Goal: Task Accomplishment & Management: Manage account settings

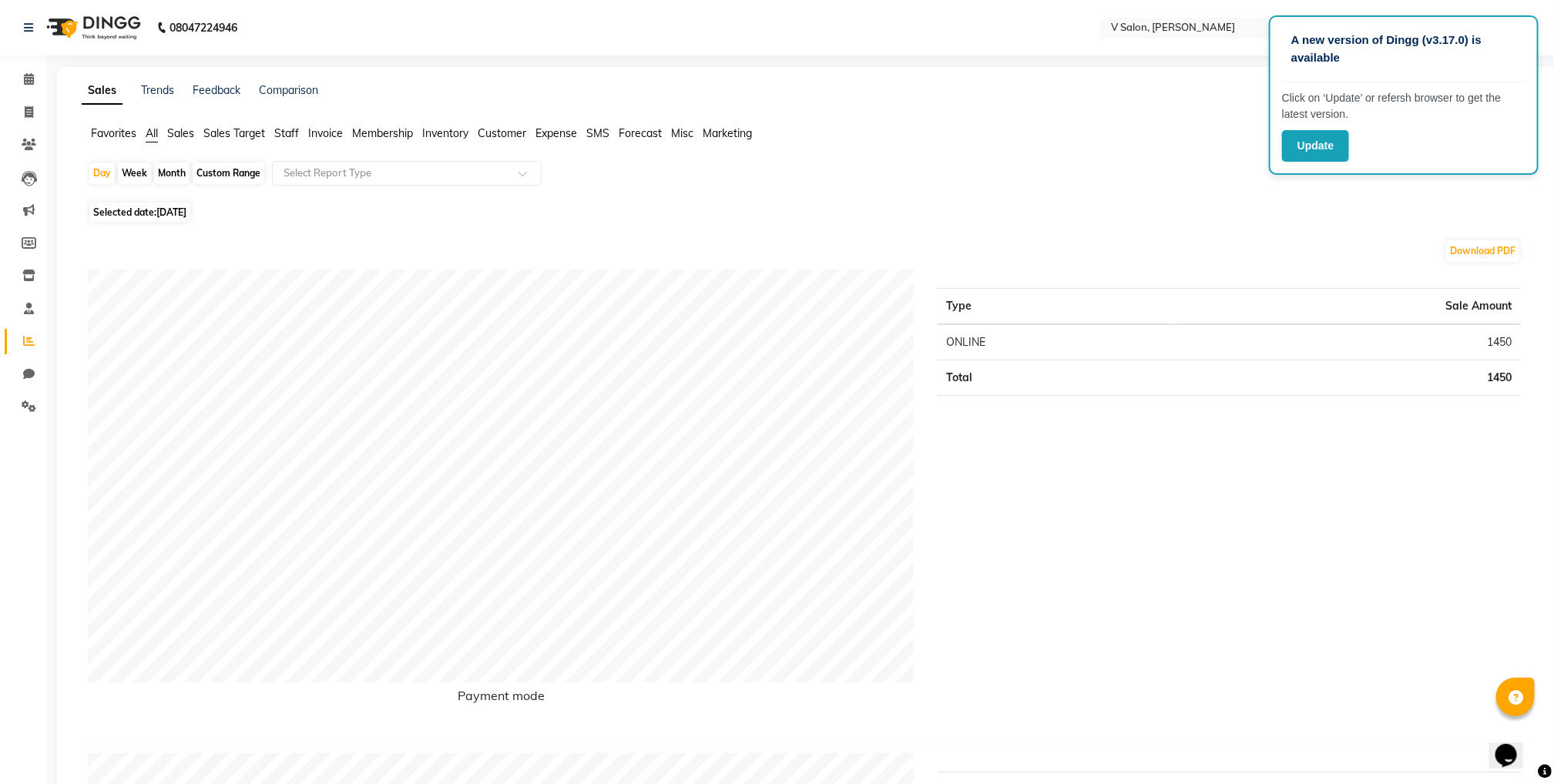
click at [709, 139] on li "Marketing" at bounding box center [727, 133] width 49 height 16
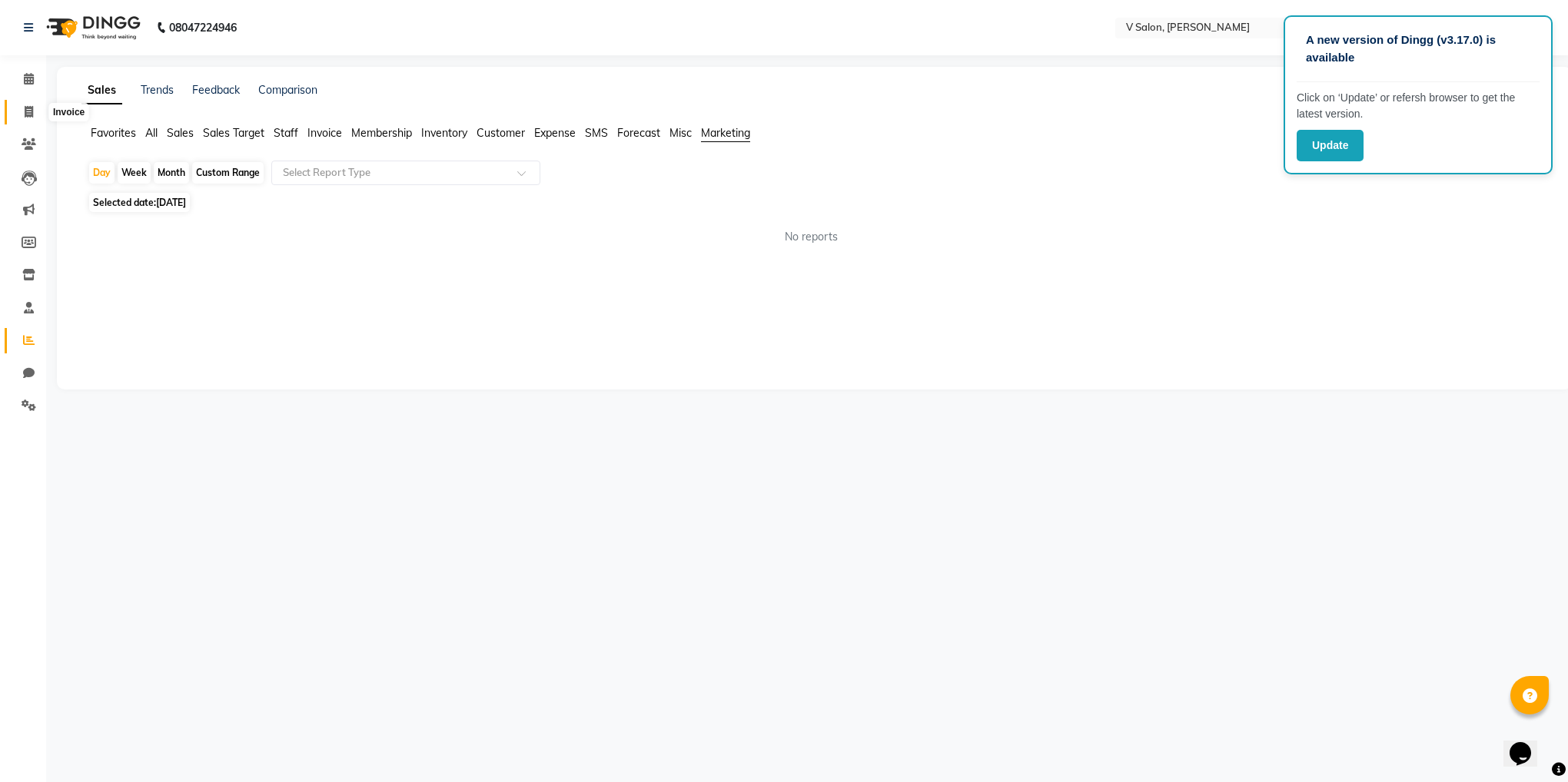
click at [30, 108] on icon at bounding box center [29, 111] width 9 height 11
select select "8434"
select select "service"
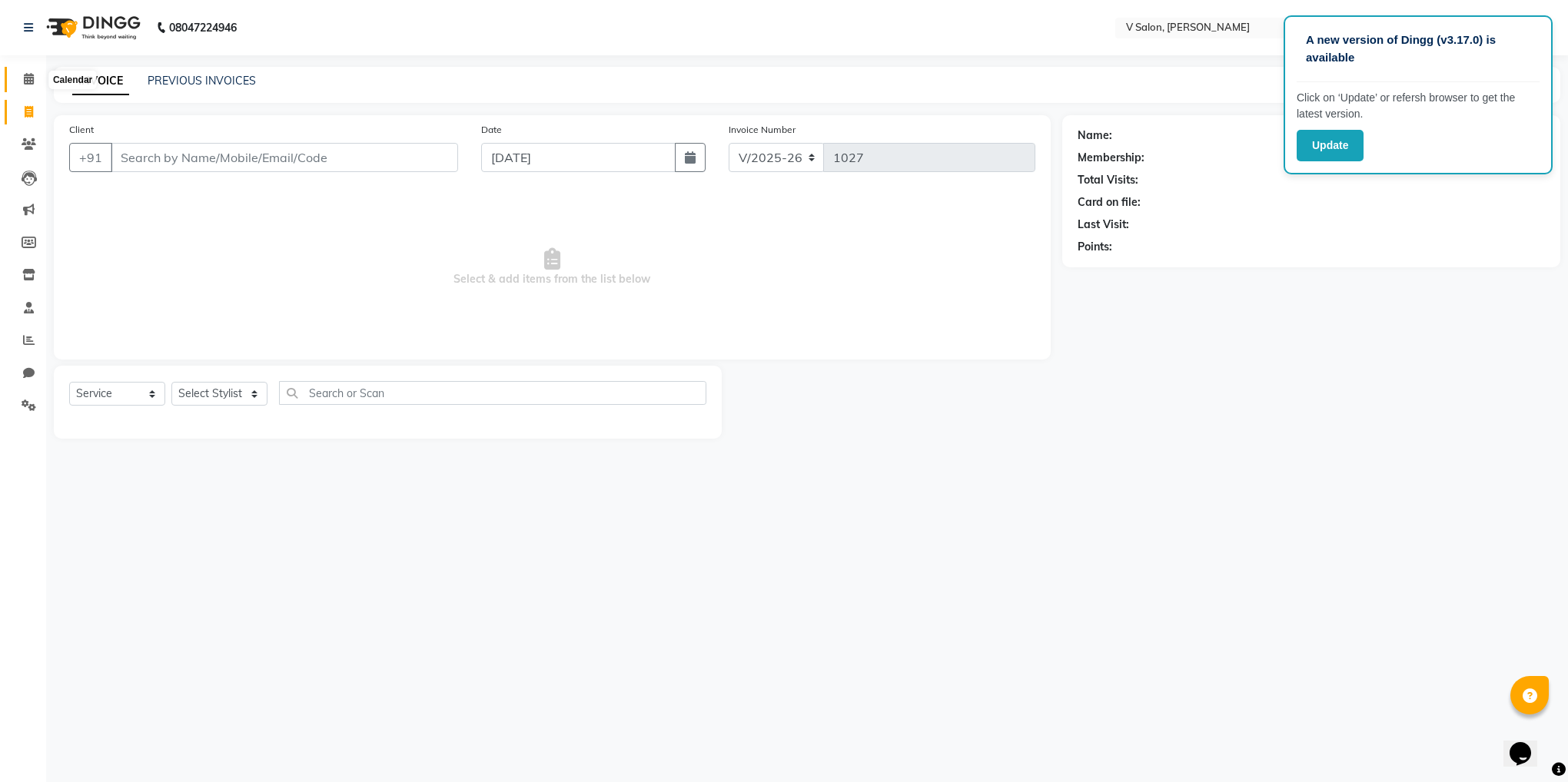
click at [27, 77] on icon at bounding box center [29, 79] width 10 height 11
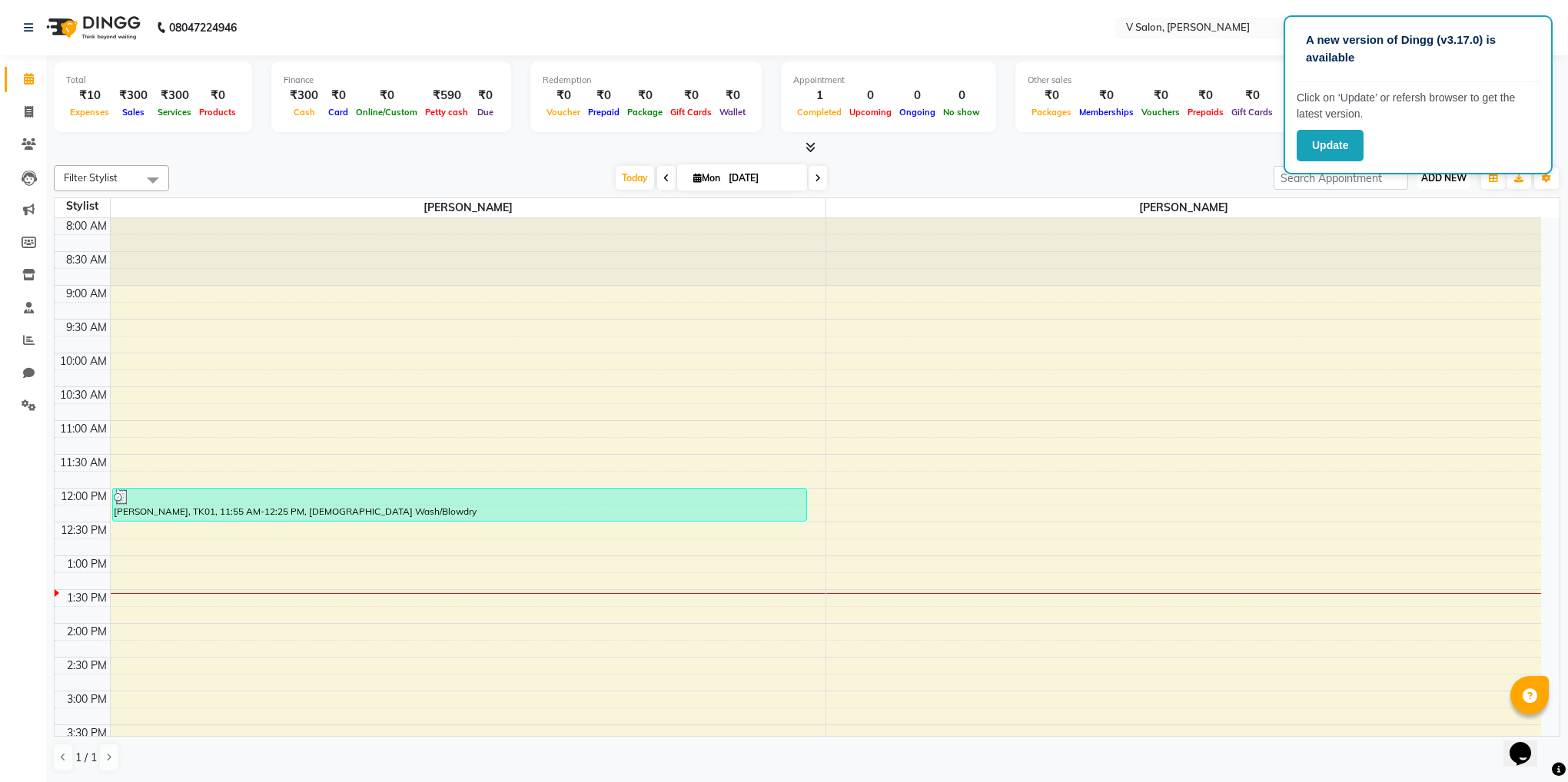
click at [1441, 184] on button "ADD NEW Toggle Dropdown" at bounding box center [1444, 178] width 53 height 22
click at [1398, 247] on link "Add Expense" at bounding box center [1408, 247] width 121 height 20
select select "1"
select select "7556"
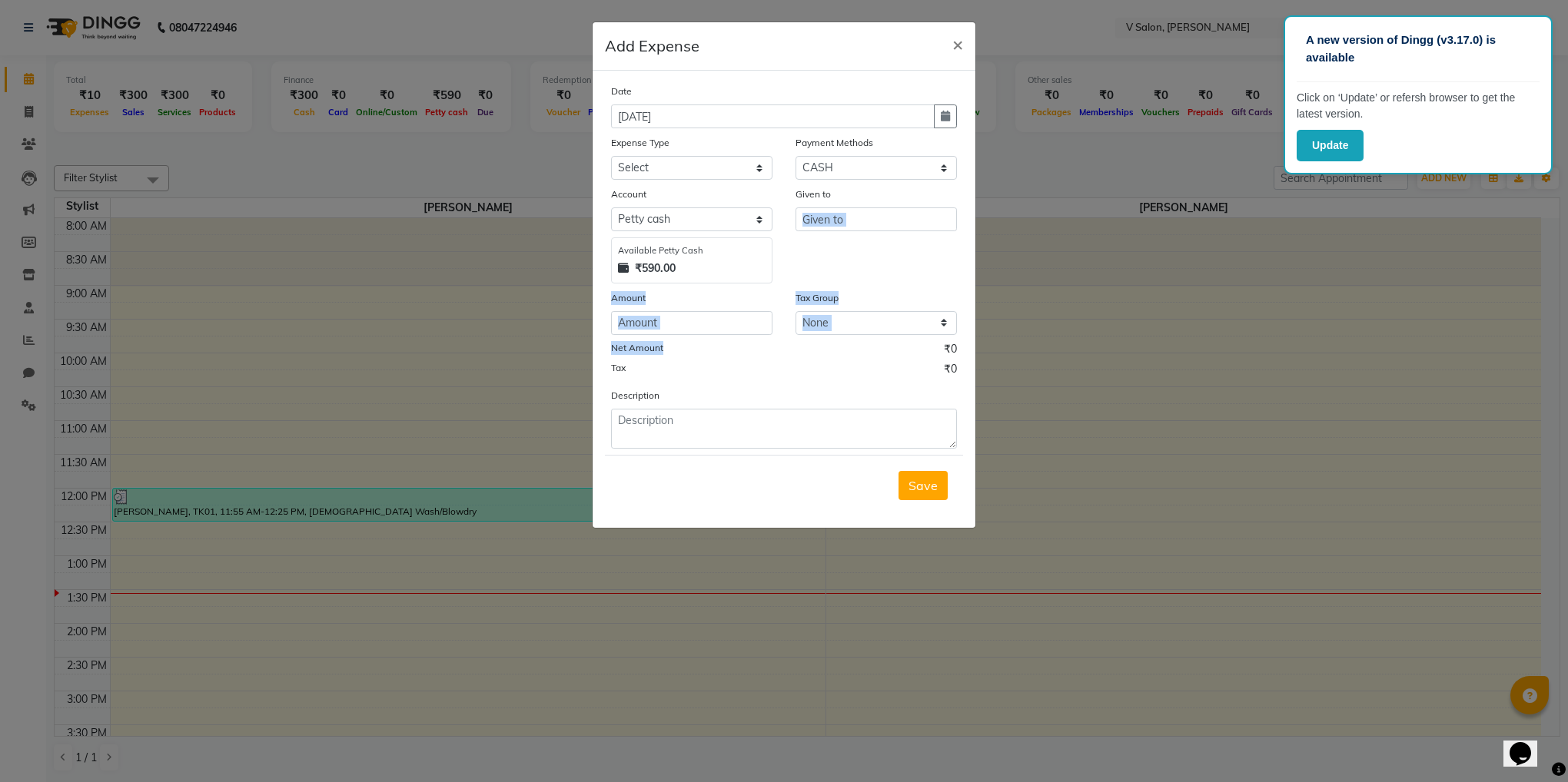
drag, startPoint x: 1398, startPoint y: 247, endPoint x: 688, endPoint y: 346, distance: 716.9
click at [688, 346] on ngb-modal-window "Add Expense × Date [DATE] Expense Type Select Advance Salary Bank charges Car m…" at bounding box center [784, 391] width 1568 height 782
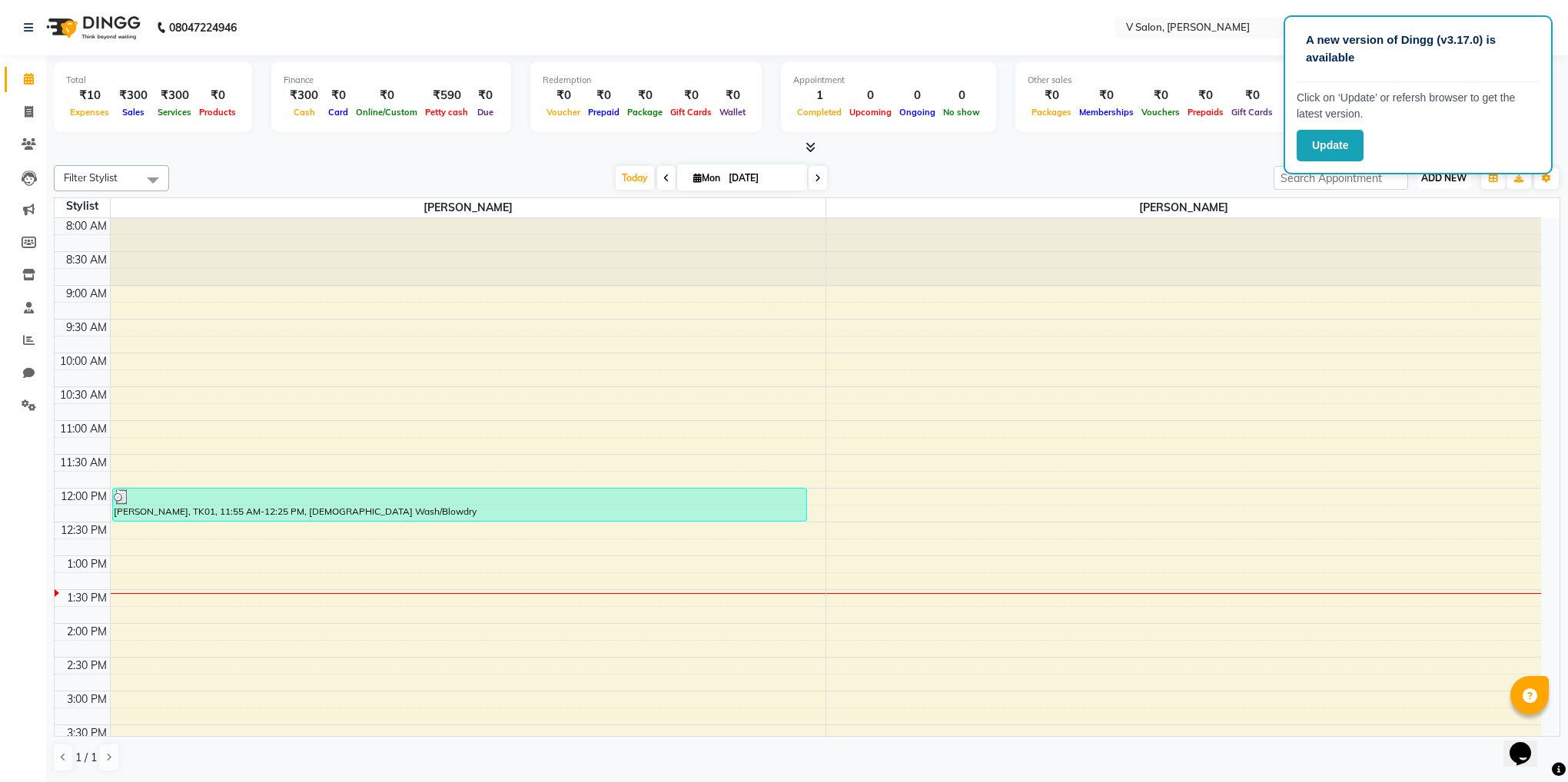
click at [1455, 185] on button "ADD NEW Toggle Dropdown" at bounding box center [1444, 178] width 53 height 22
click at [1414, 242] on link "Add Expense" at bounding box center [1408, 247] width 121 height 20
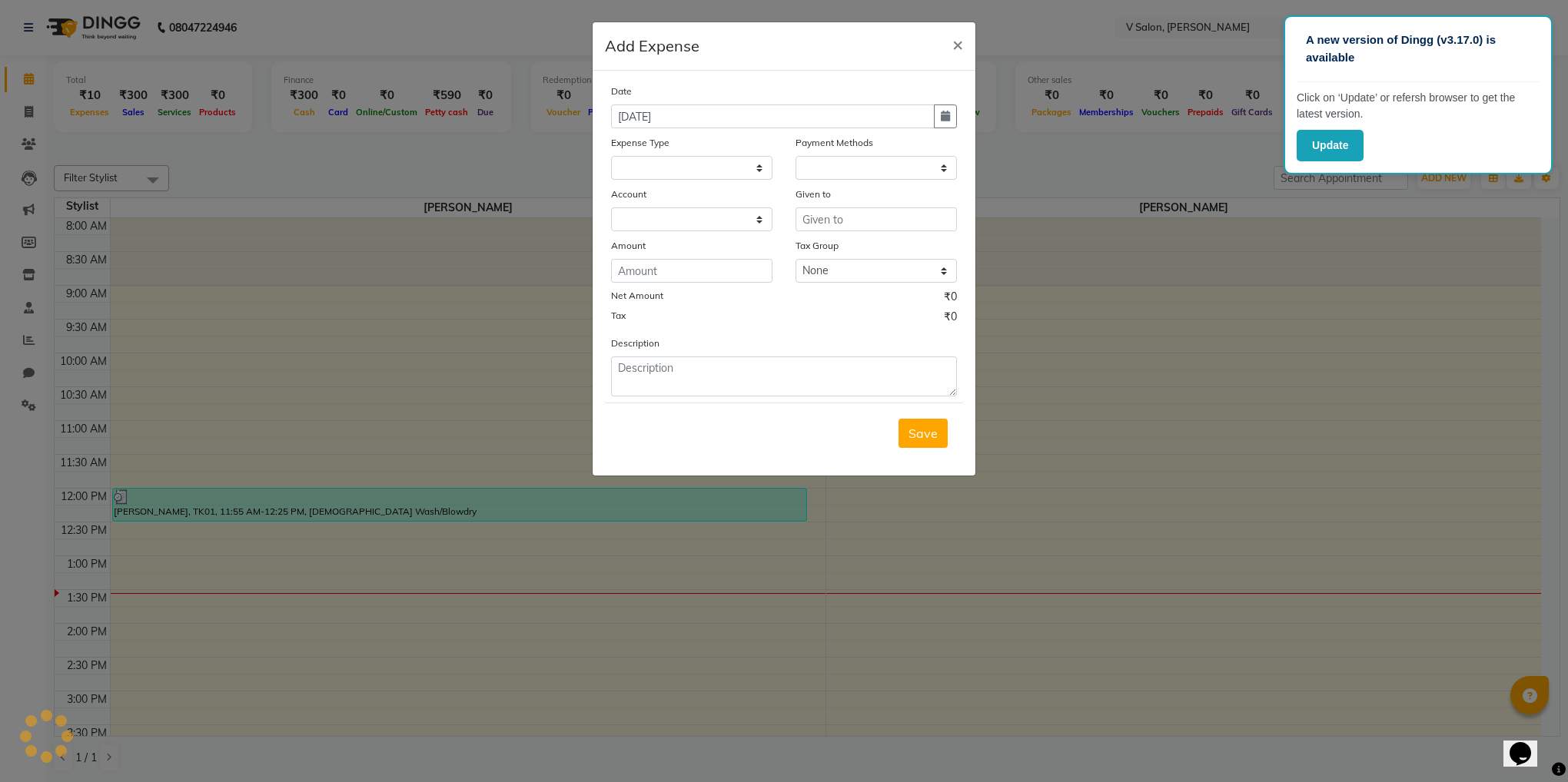
select select
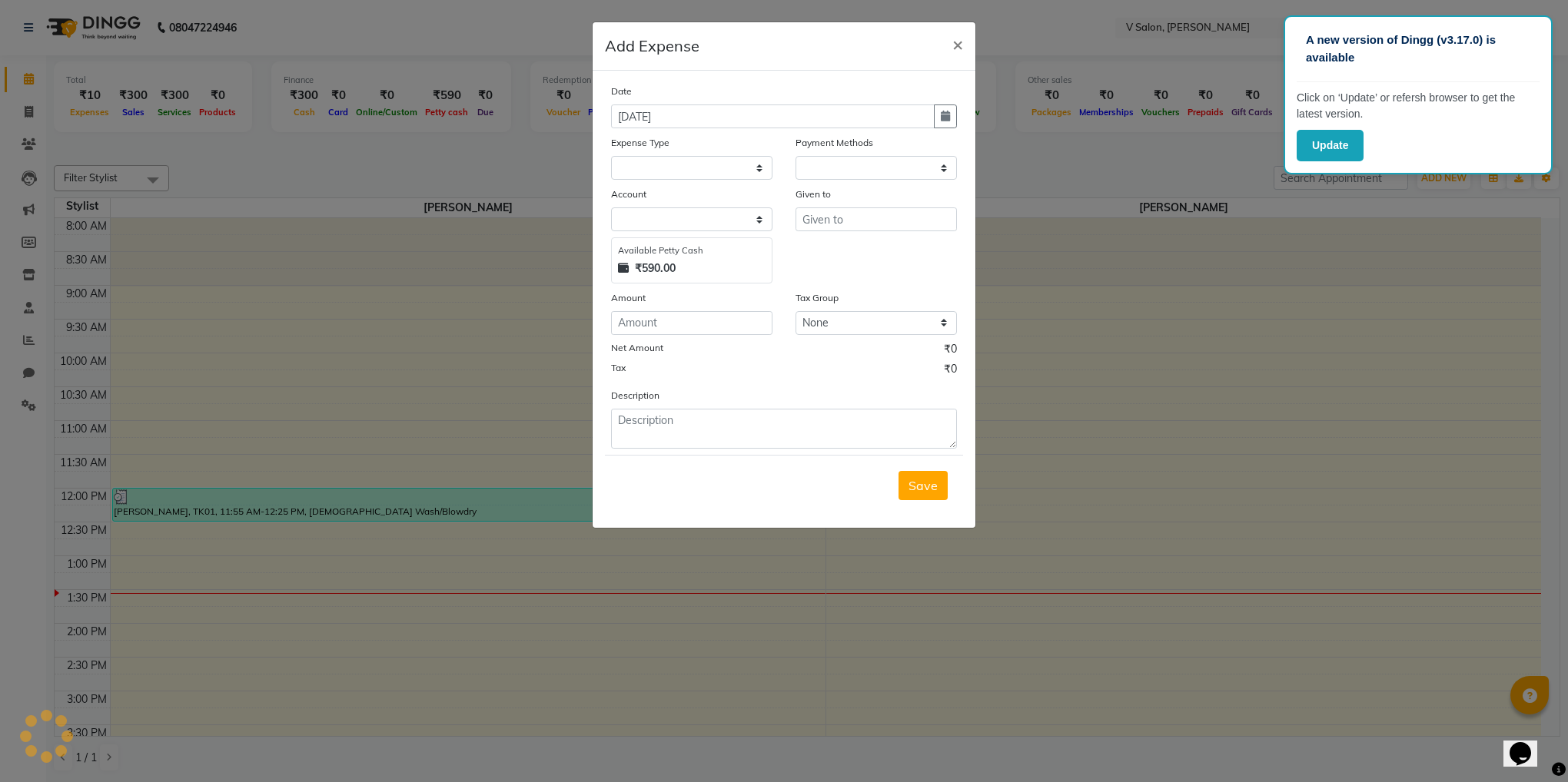
select select "1"
select select "7556"
click at [884, 215] on input "text" at bounding box center [876, 220] width 161 height 24
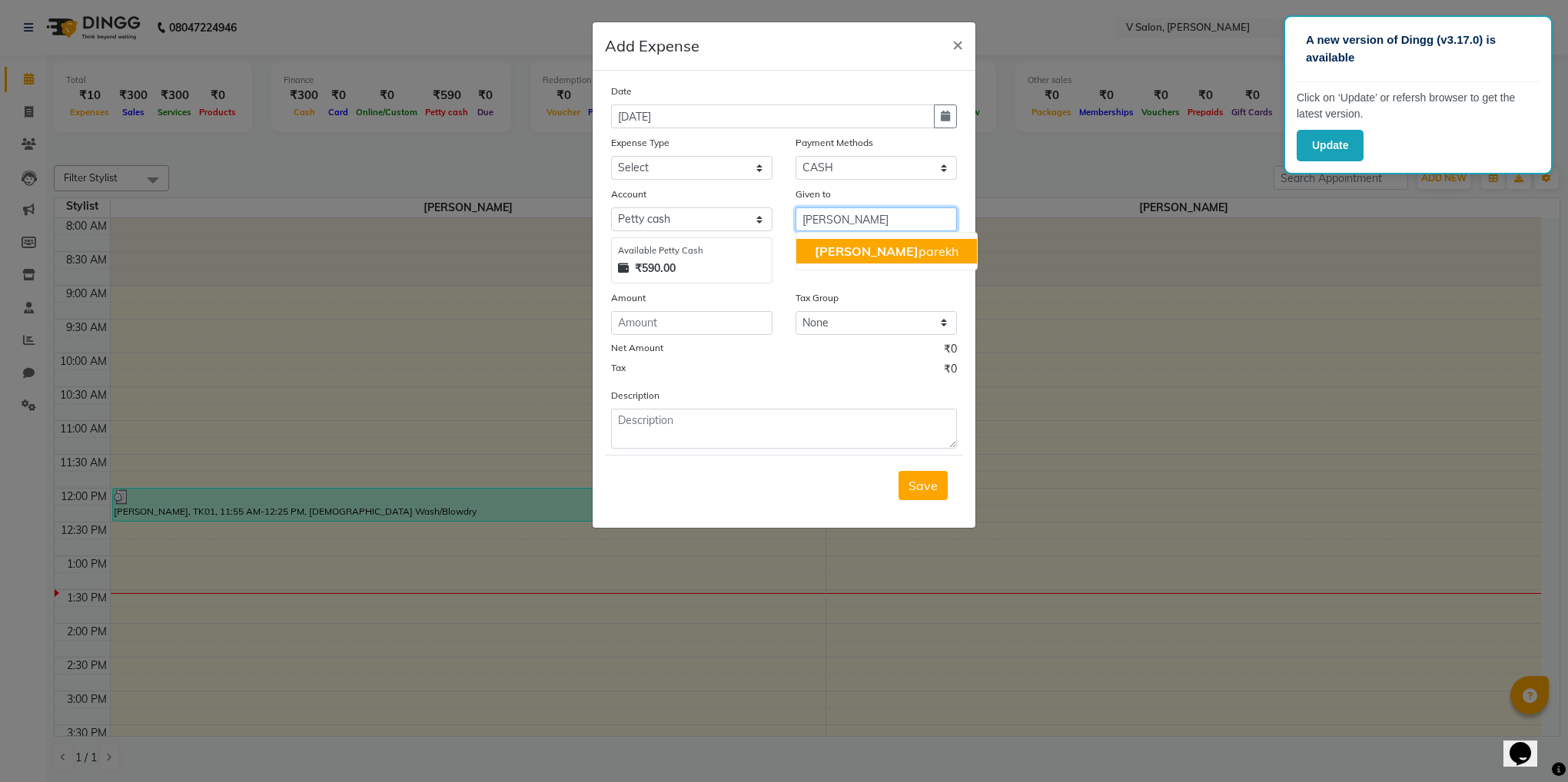
type input "[PERSON_NAME]"
click at [721, 210] on select "Select [PERSON_NAME] cash Default account" at bounding box center [692, 220] width 161 height 24
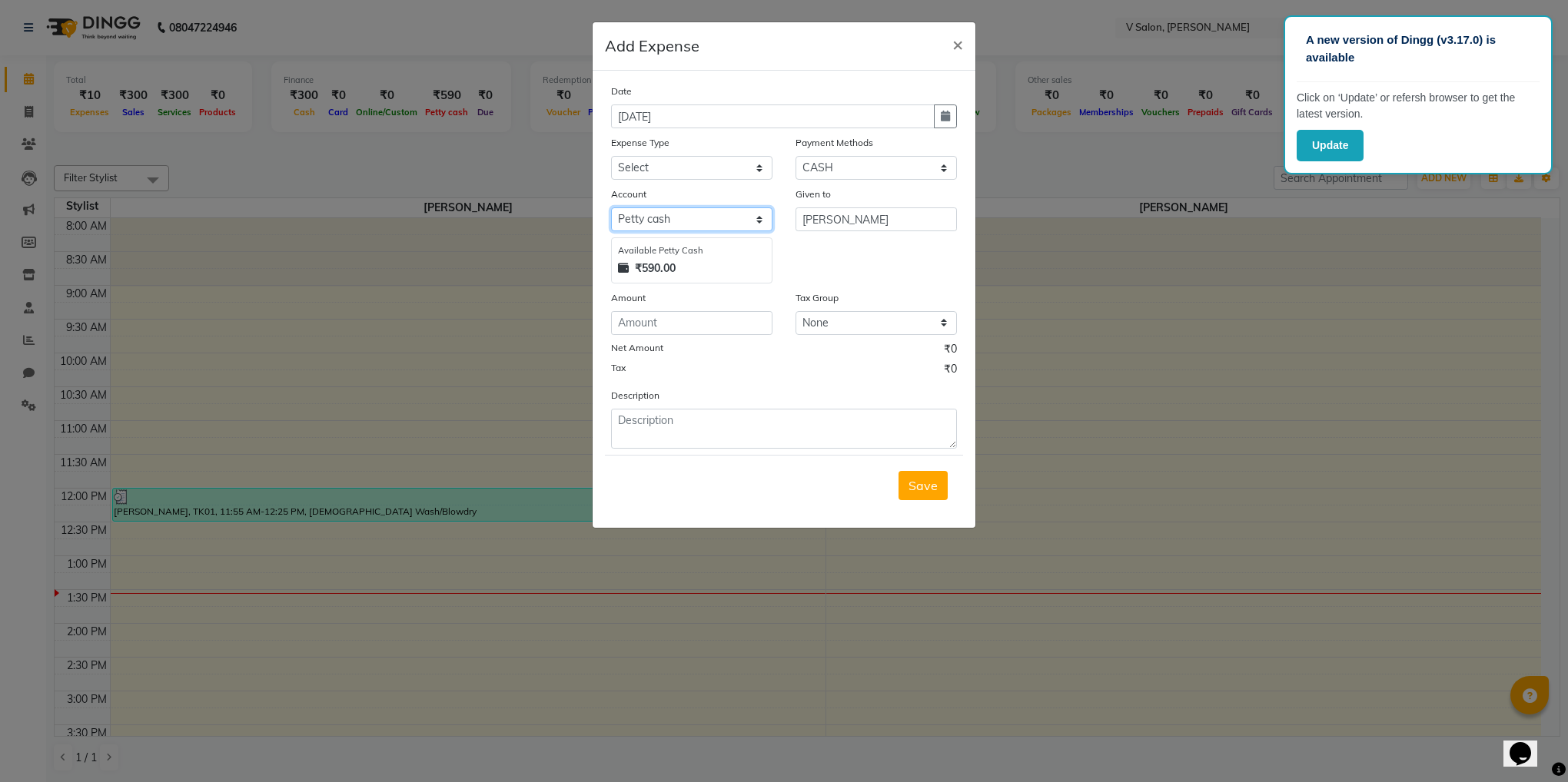
select select "7557"
click at [611, 208] on select "Select [PERSON_NAME] cash Default account" at bounding box center [692, 220] width 161 height 24
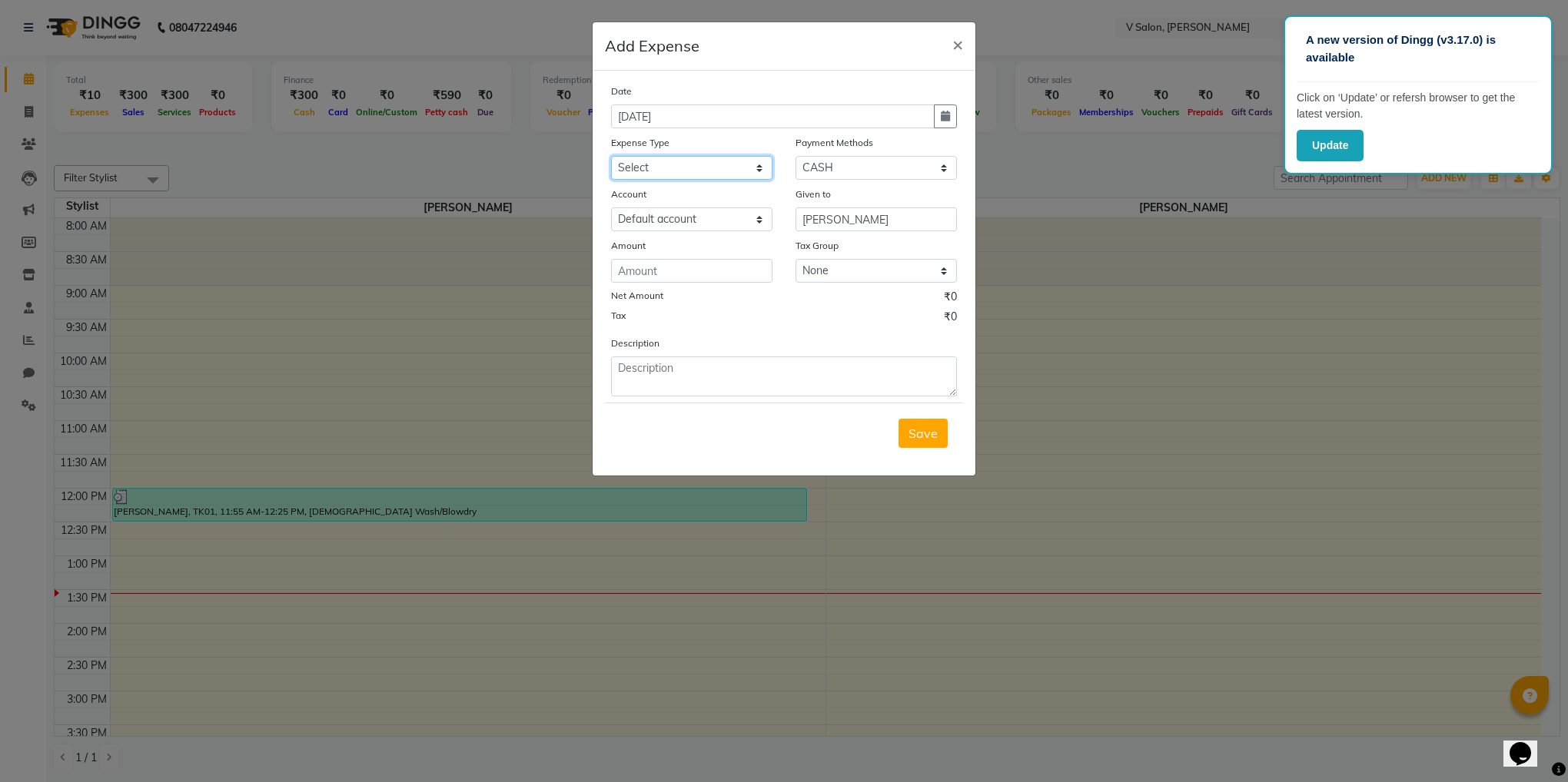
click at [647, 159] on select "Select Advance Salary Bank charges Car maintenance Cash transfer to bank Cash t…" at bounding box center [692, 168] width 161 height 24
select select "23199"
click at [611, 156] on select "Select Advance Salary Bank charges Car maintenance Cash transfer to bank Cash t…" at bounding box center [692, 168] width 161 height 24
click at [680, 278] on input "number" at bounding box center [692, 271] width 161 height 24
type input "2100"
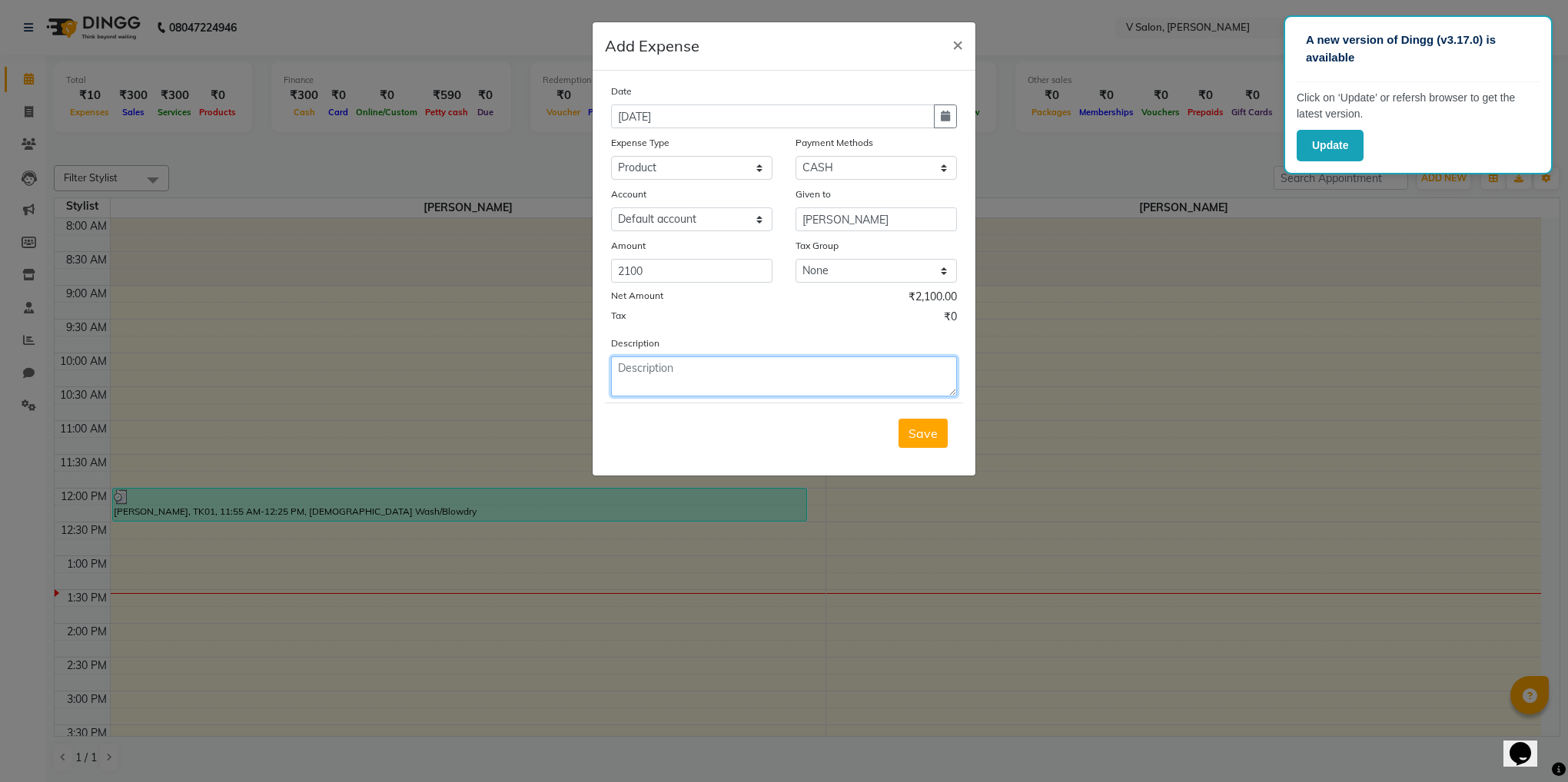
click at [653, 378] on textarea at bounding box center [784, 377] width 346 height 40
type textarea "WELLA"
click at [923, 448] on button "Save" at bounding box center [923, 433] width 49 height 29
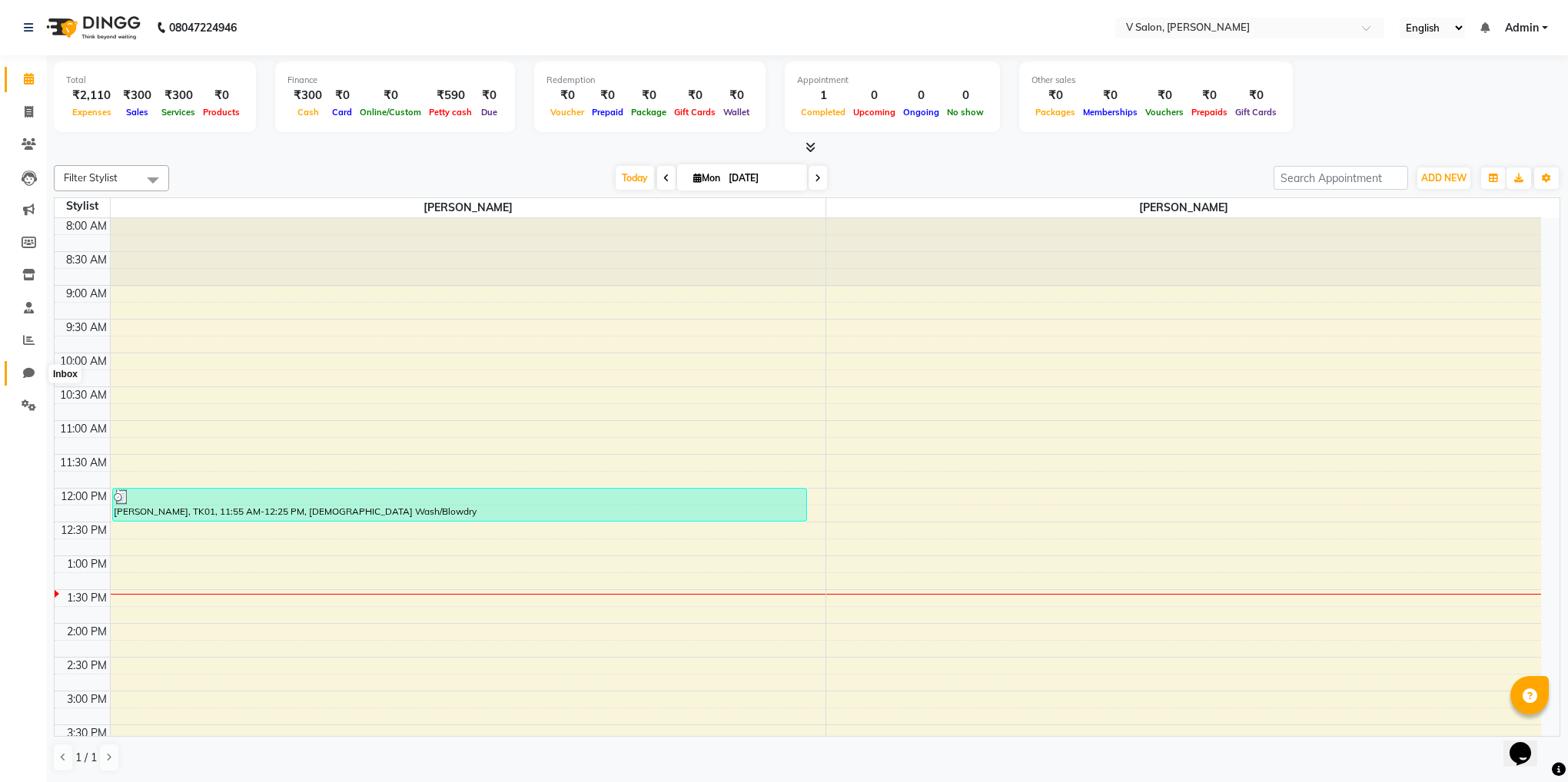
click at [26, 367] on icon at bounding box center [29, 373] width 11 height 11
select select "100"
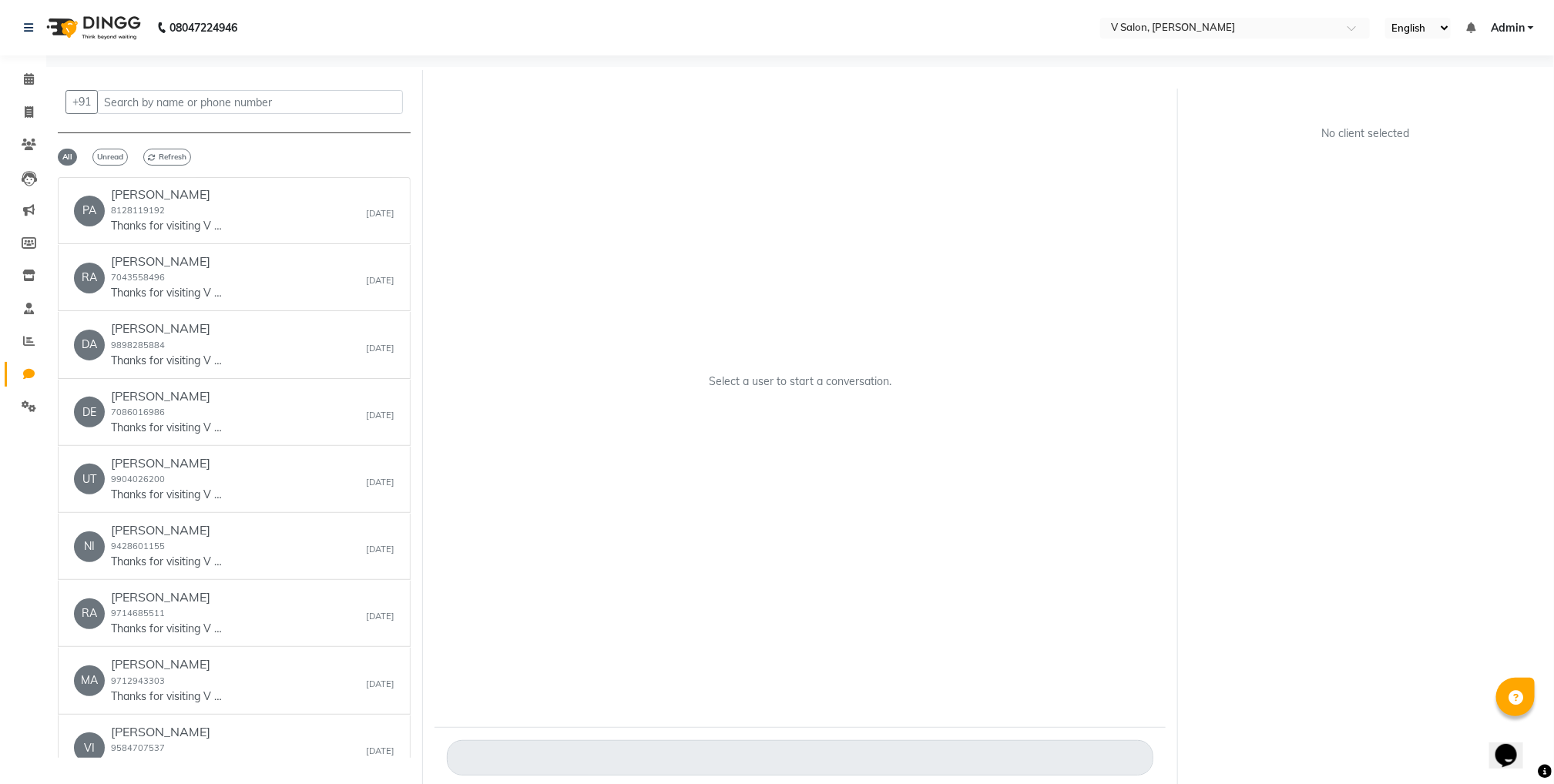
click at [26, 388] on li "Chat" at bounding box center [23, 374] width 46 height 33
click at [26, 400] on icon at bounding box center [29, 406] width 14 height 11
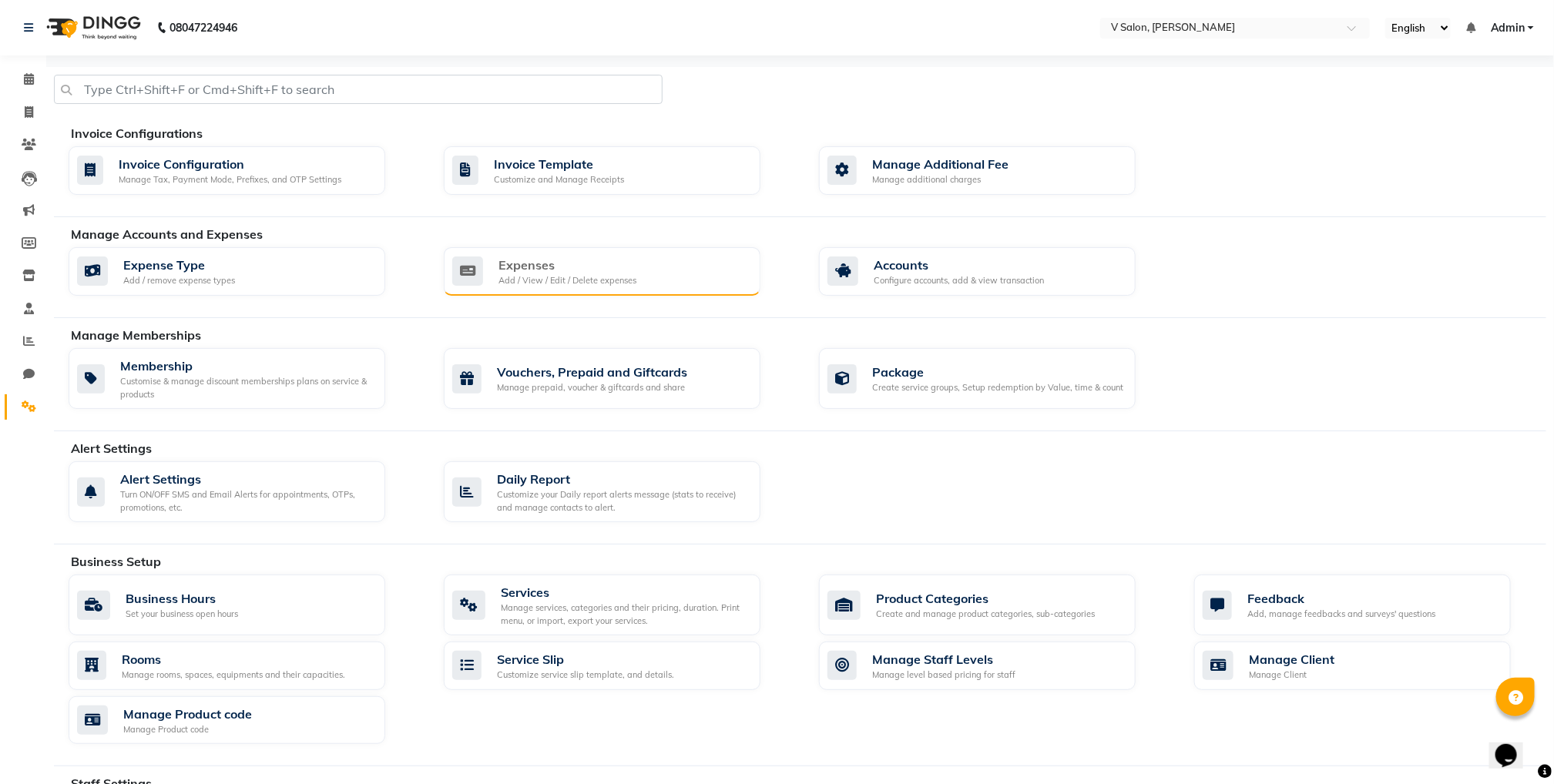
click at [491, 259] on div "Expenses Add / View / Edit / Delete expenses" at bounding box center [600, 271] width 296 height 31
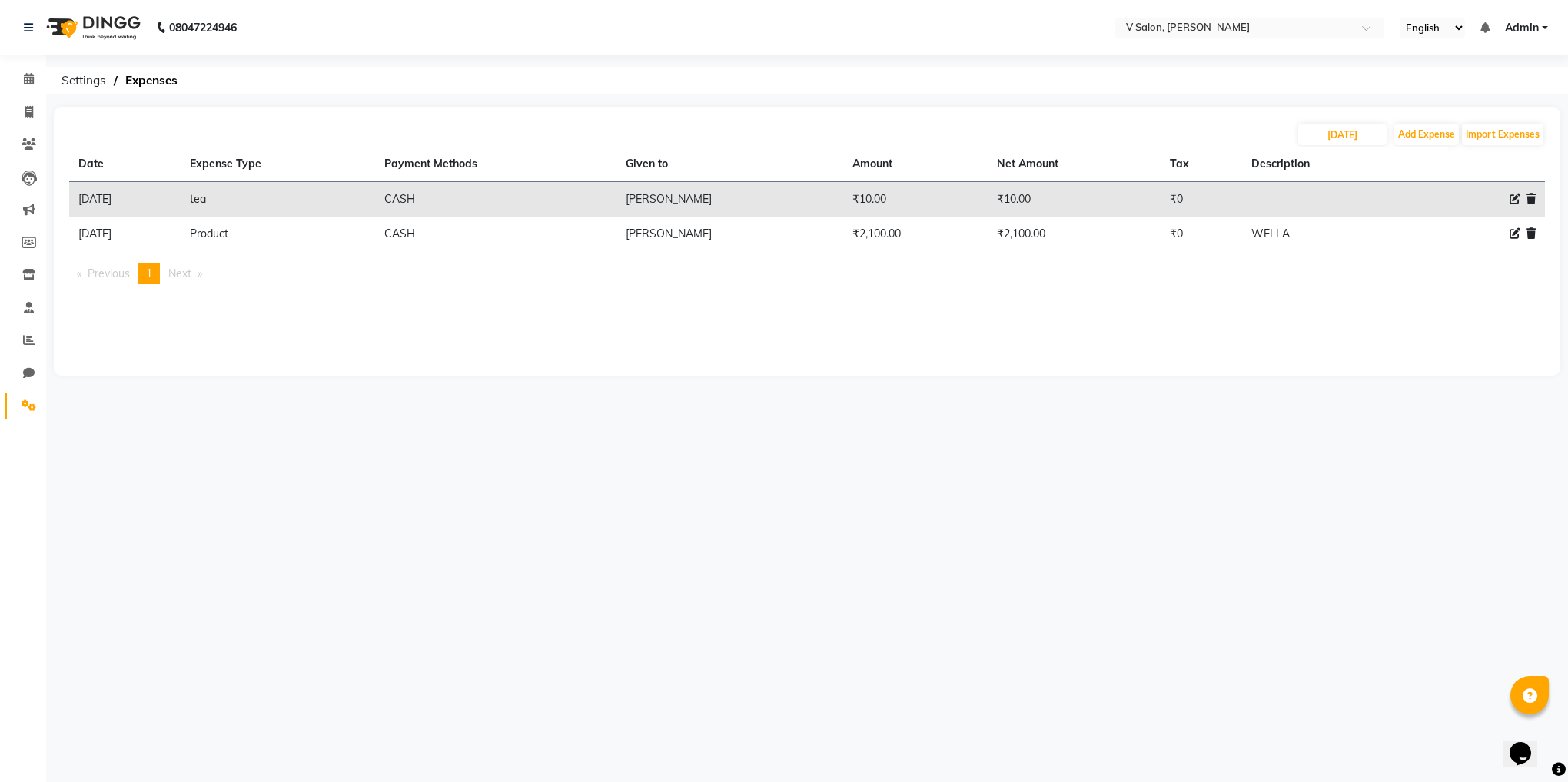
click at [1518, 231] on icon at bounding box center [1514, 233] width 10 height 10
select select "23199"
select select "1"
select select "7556"
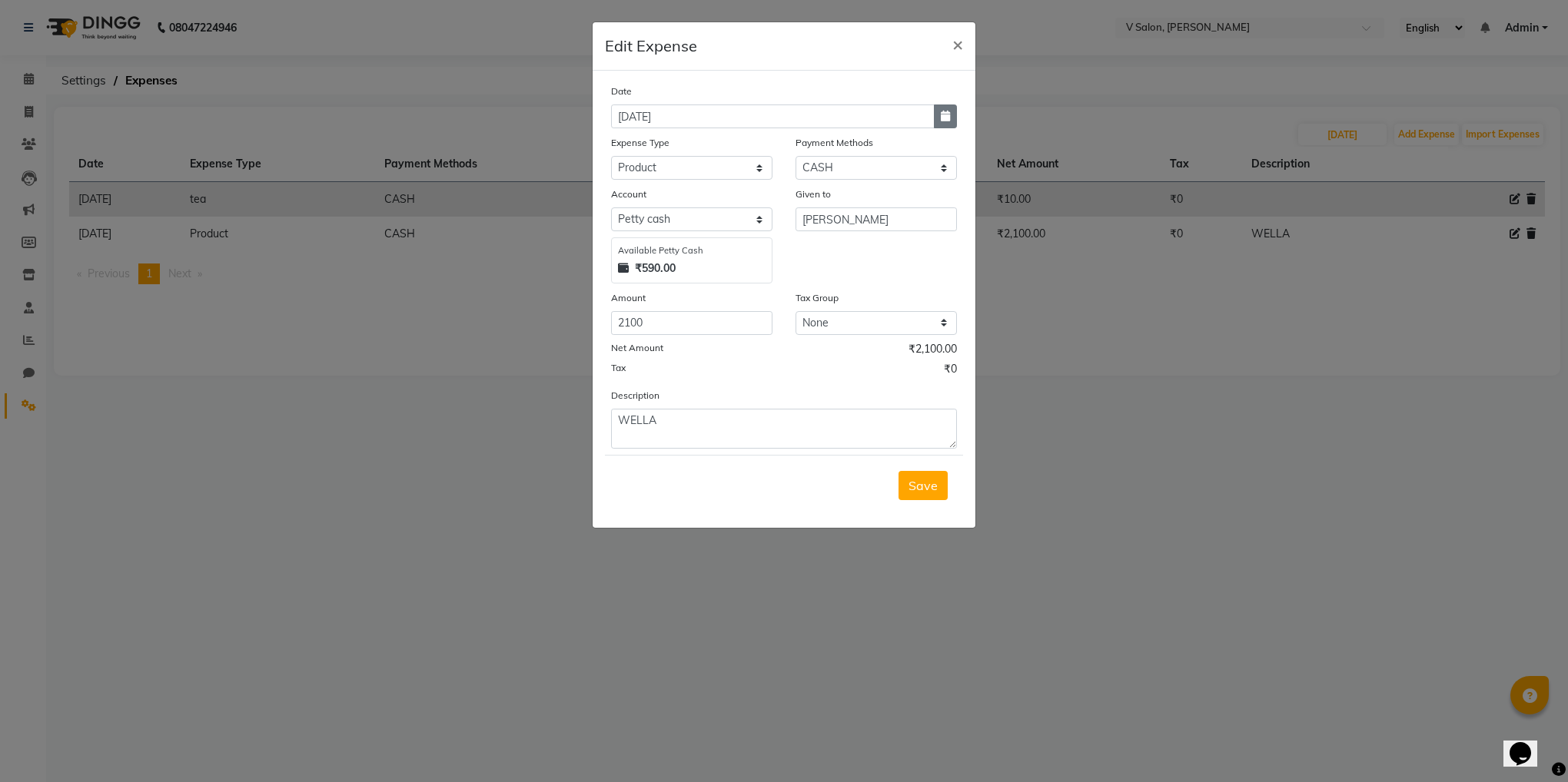
click at [945, 119] on icon "button" at bounding box center [945, 115] width 9 height 10
select select "9"
select select "2025"
click at [624, 148] on button "Previous month" at bounding box center [624, 146] width 13 height 25
select select "8"
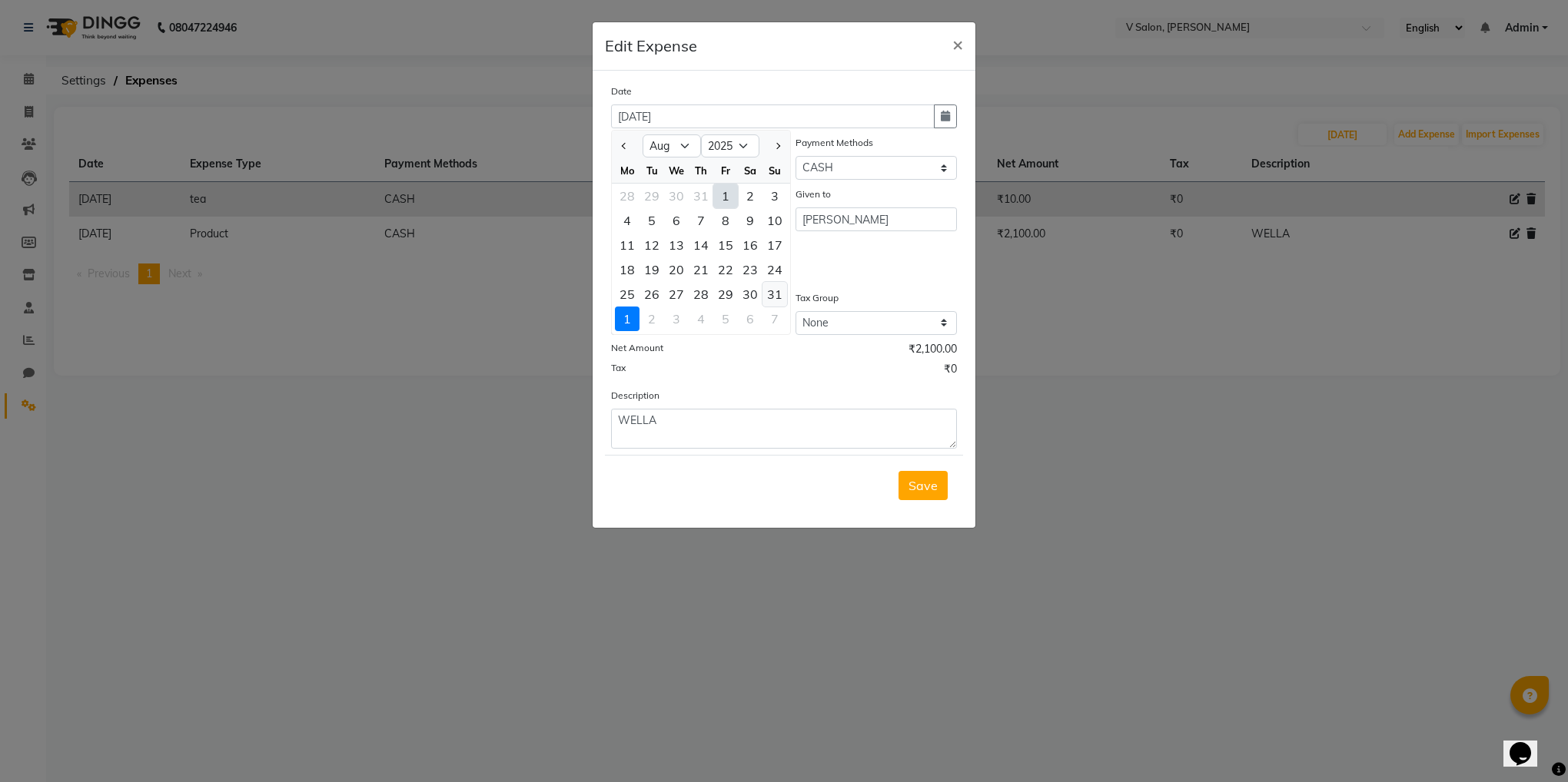
click at [768, 298] on div "31" at bounding box center [774, 294] width 25 height 25
type input "31-08-2025"
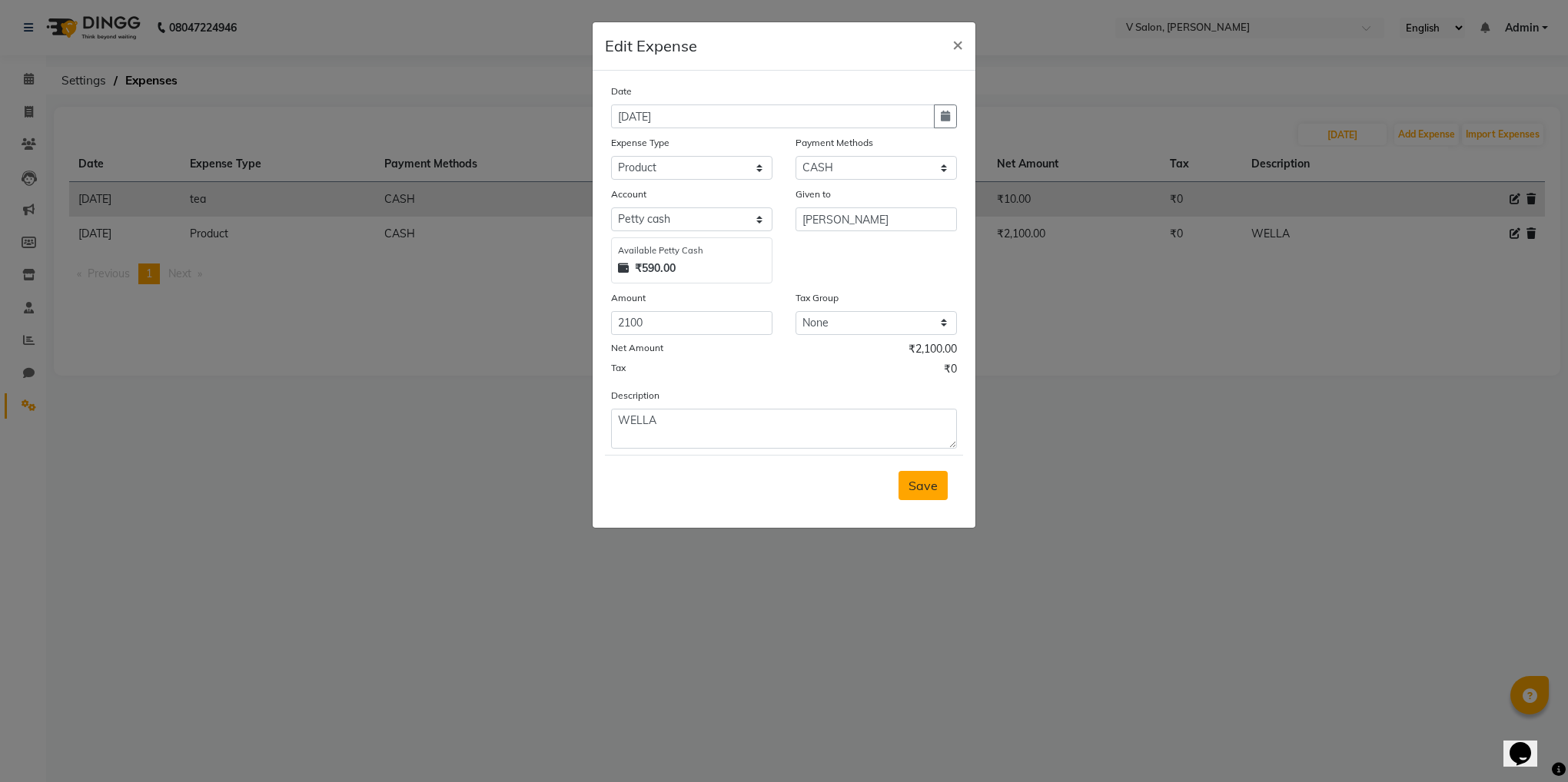
click at [920, 483] on span "Save" at bounding box center [923, 485] width 29 height 15
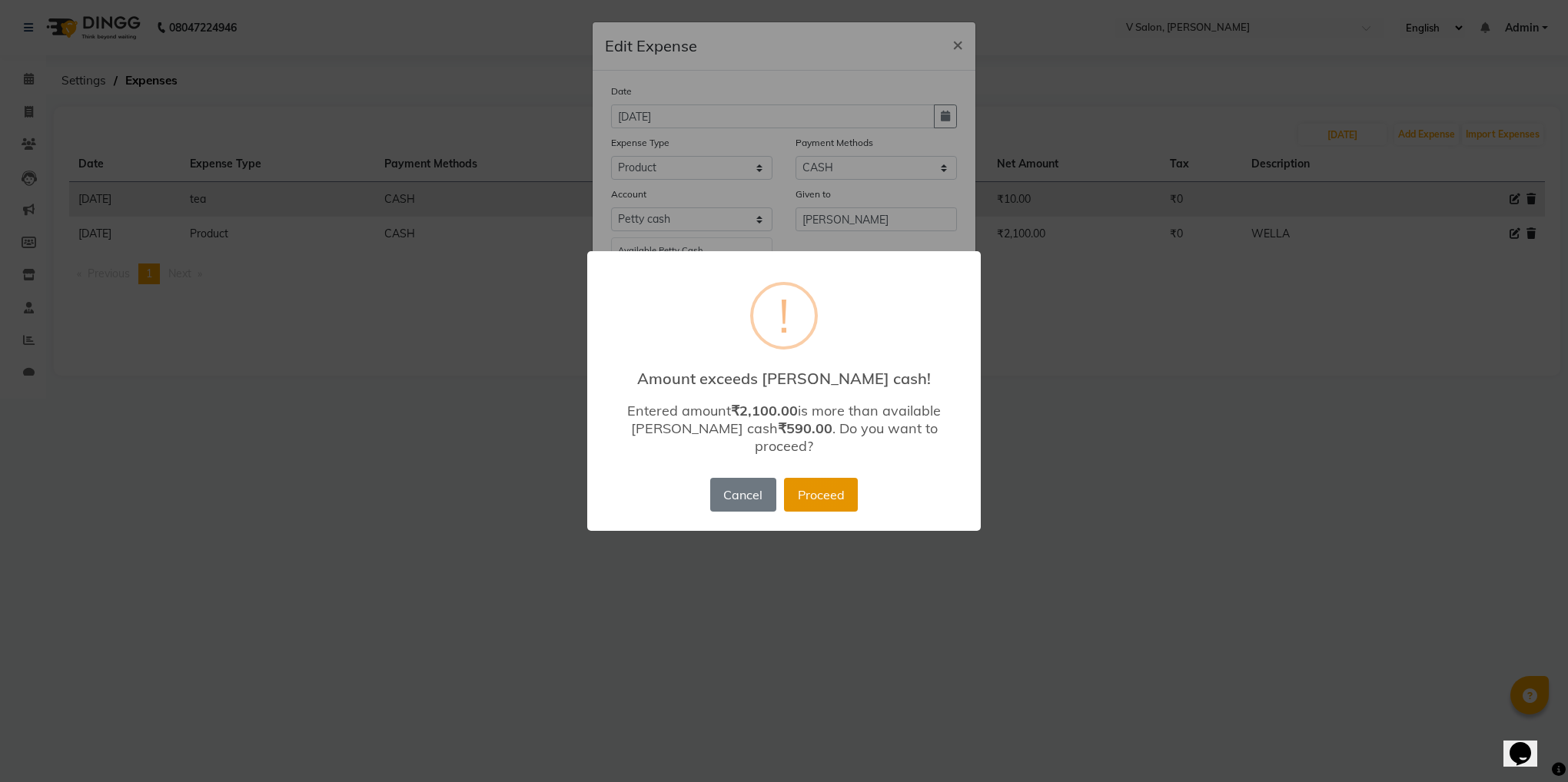
click at [835, 484] on button "Proceed" at bounding box center [821, 495] width 74 height 34
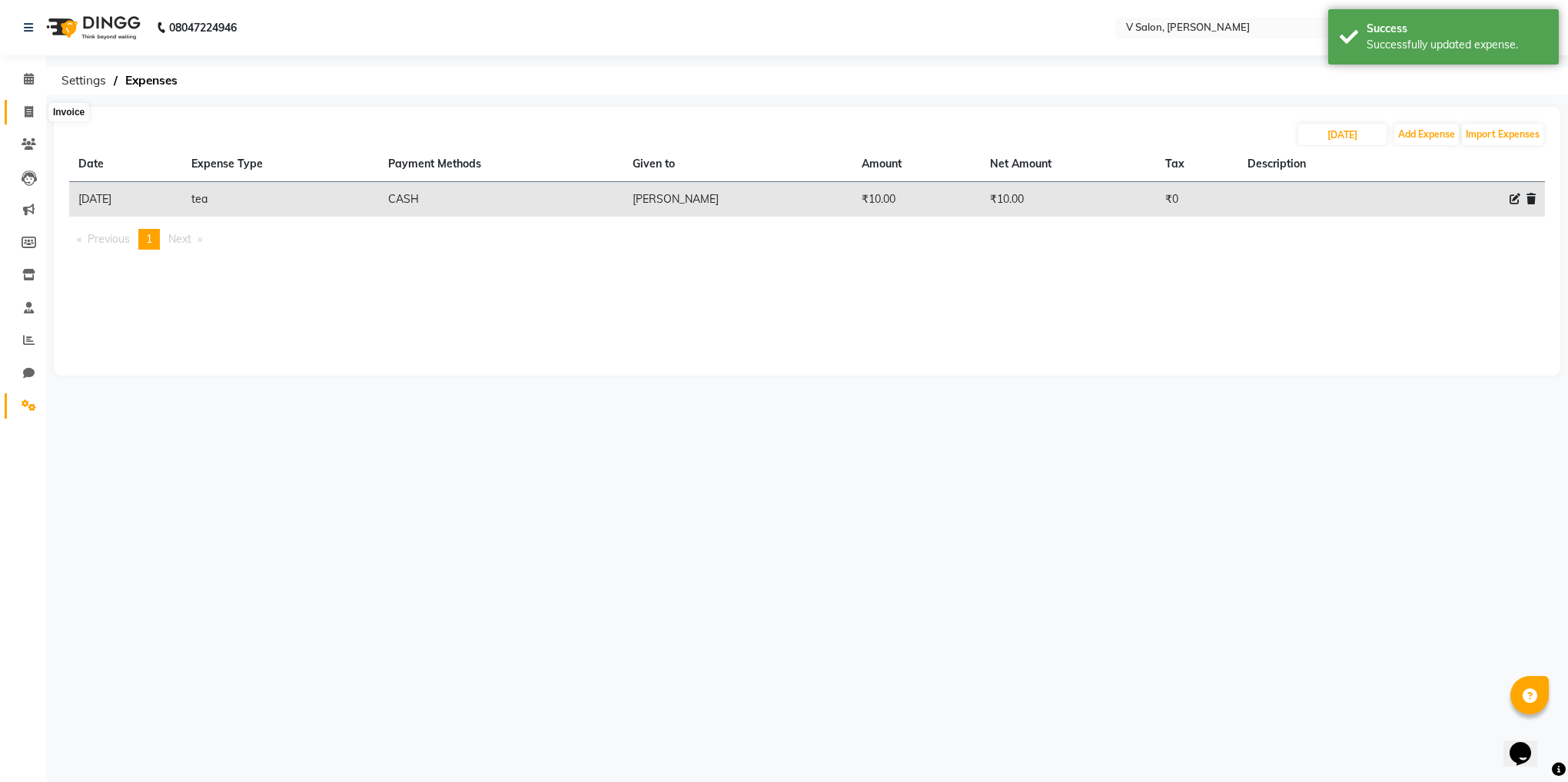
click at [35, 118] on span at bounding box center [29, 112] width 27 height 18
select select "8434"
select select "service"
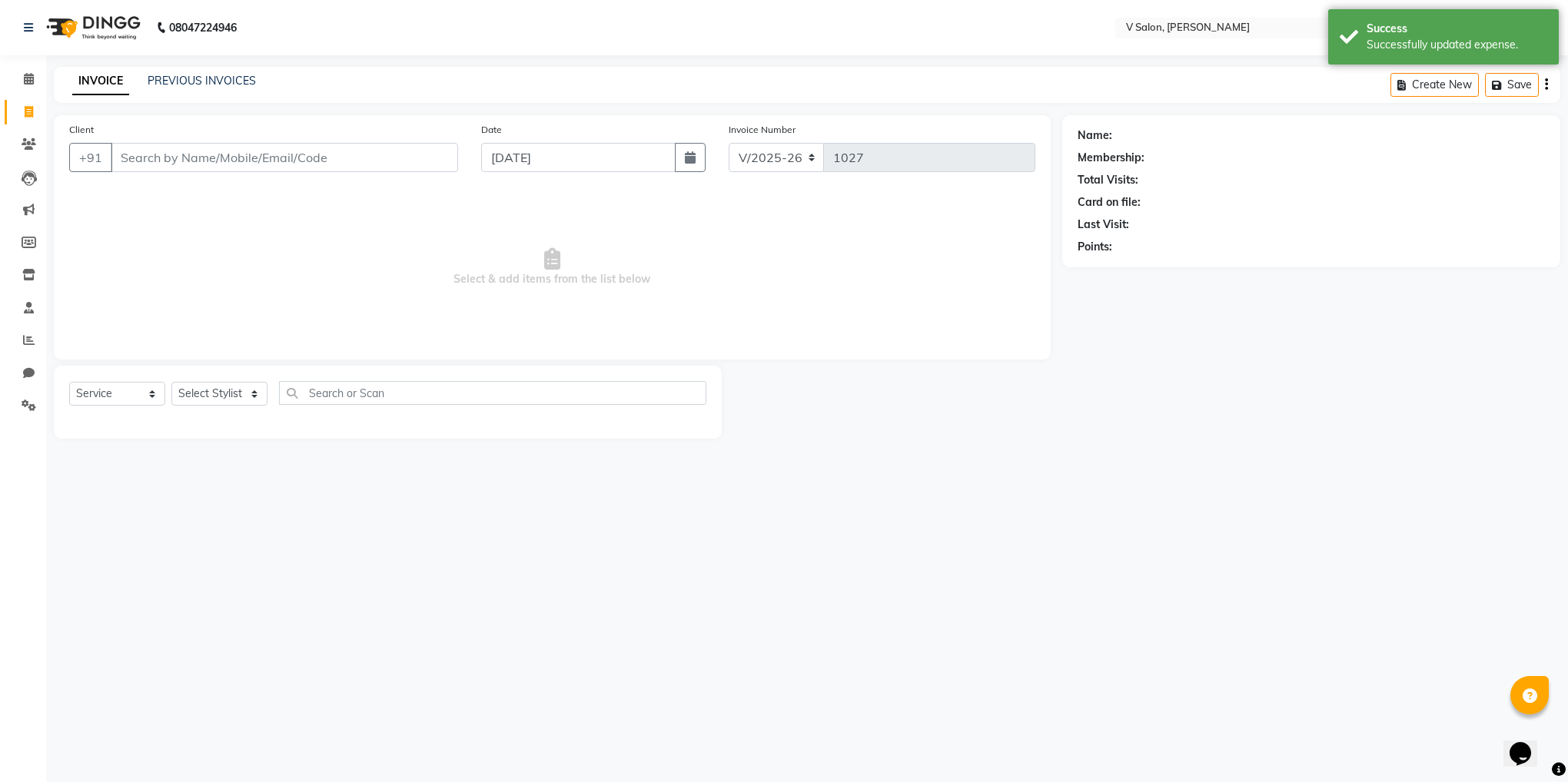
click at [35, 118] on span at bounding box center [29, 112] width 27 height 18
select select "8434"
select select "service"
click at [24, 73] on icon at bounding box center [29, 79] width 10 height 11
